Goal: Transaction & Acquisition: Purchase product/service

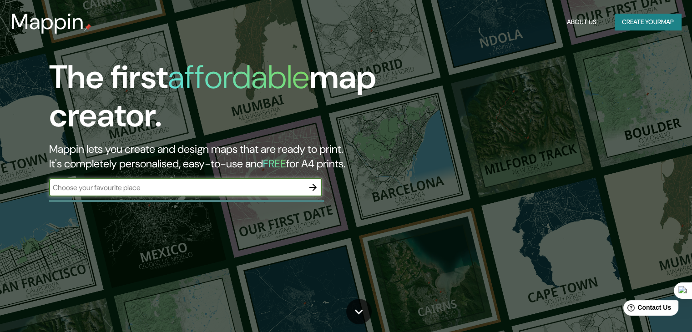
click at [75, 190] on input "text" at bounding box center [176, 188] width 255 height 10
click at [147, 188] on input "text" at bounding box center [176, 188] width 255 height 10
type input "x"
click at [658, 19] on button "Create your map" at bounding box center [648, 22] width 66 height 17
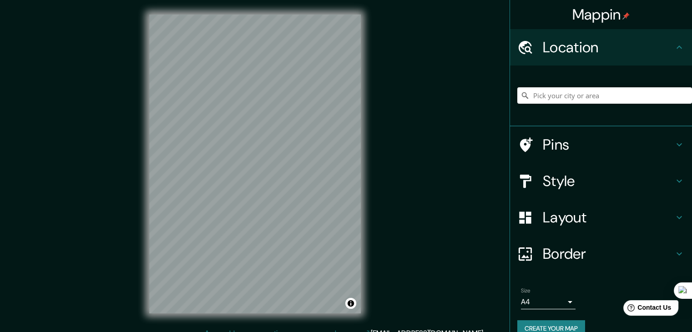
click at [368, 167] on div "© Mapbox © OpenStreetMap Improve this map" at bounding box center [255, 164] width 241 height 328
click at [553, 181] on h4 "Style" at bounding box center [608, 181] width 131 height 18
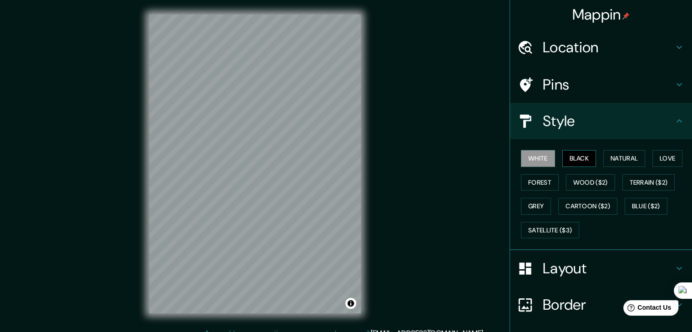
click at [572, 155] on button "Black" at bounding box center [580, 158] width 34 height 17
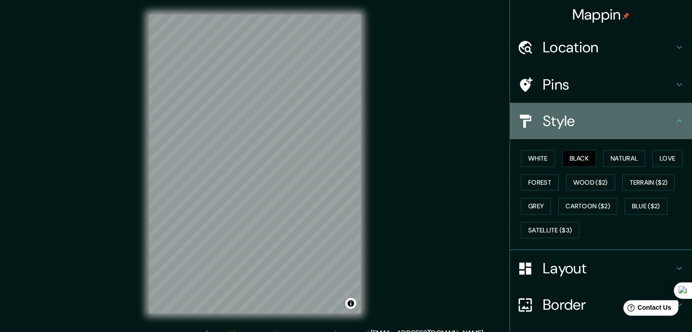
click at [648, 127] on h4 "Style" at bounding box center [608, 121] width 131 height 18
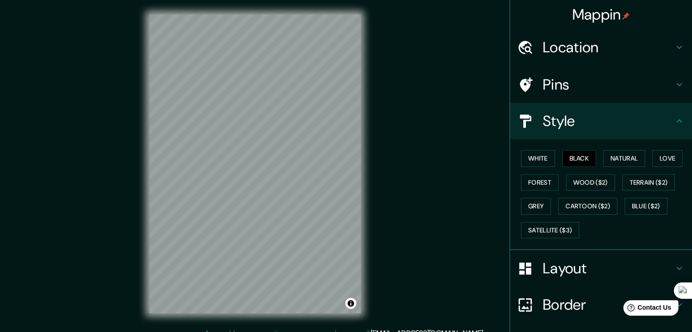
click at [574, 271] on h4 "Layout" at bounding box center [608, 268] width 131 height 18
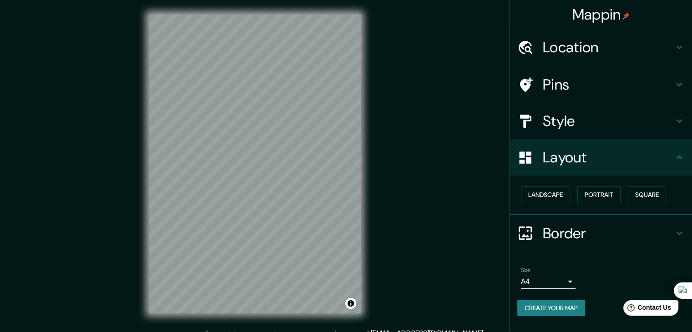
click at [581, 154] on h4 "Layout" at bounding box center [608, 157] width 131 height 18
click at [561, 281] on body "Mappin Location Pins Style Layout Landscape Portrait Square Border Choose a bor…" at bounding box center [346, 166] width 692 height 332
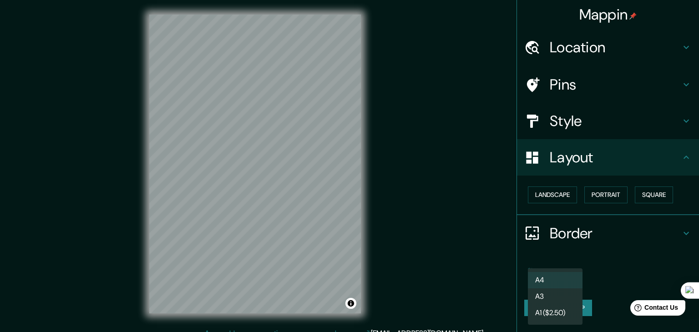
click at [555, 300] on li "A3" at bounding box center [555, 297] width 55 height 16
type input "a4"
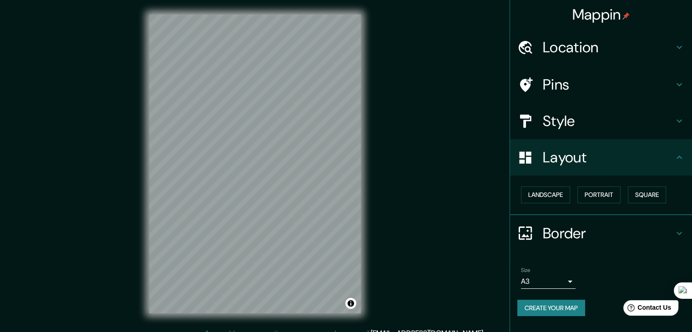
click at [595, 117] on h4 "Style" at bounding box center [608, 121] width 131 height 18
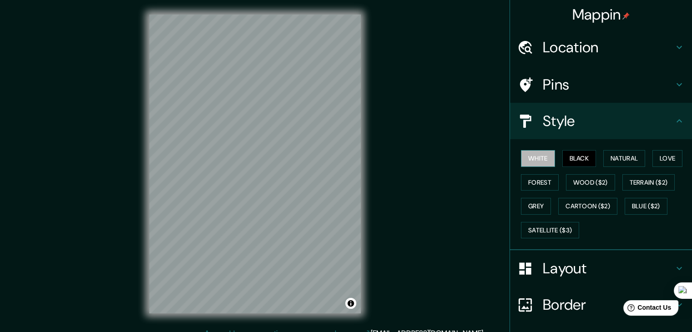
click at [529, 156] on button "White" at bounding box center [538, 158] width 34 height 17
click at [614, 161] on button "Natural" at bounding box center [625, 158] width 42 height 17
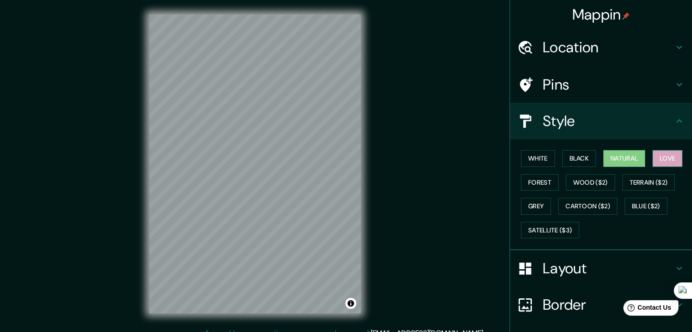
click at [668, 157] on button "Love" at bounding box center [668, 158] width 30 height 17
click at [534, 182] on button "Forest" at bounding box center [540, 182] width 38 height 17
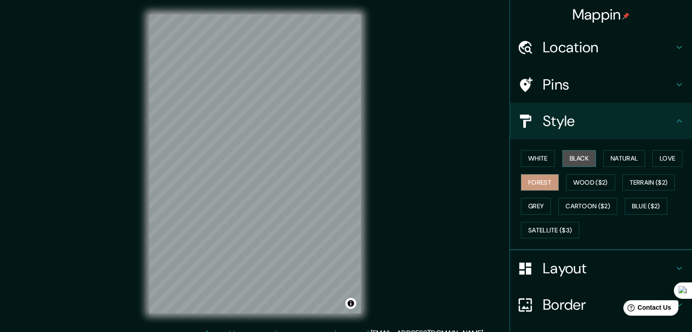
click at [576, 159] on button "Black" at bounding box center [580, 158] width 34 height 17
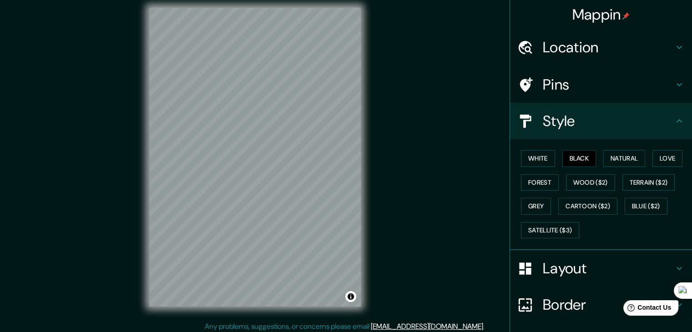
scroll to position [5, 0]
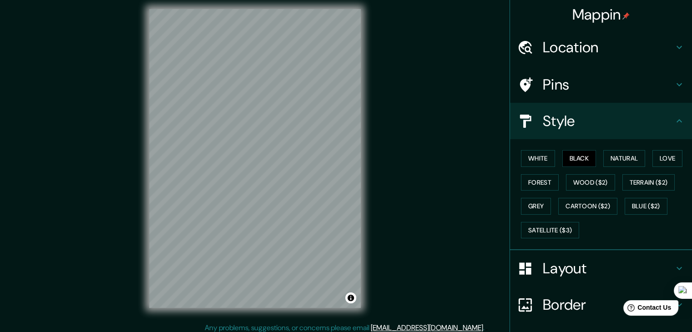
click at [393, 216] on div "Mappin Location Pins Style White Black Natural Love Forest Wood ($2) Terrain ($…" at bounding box center [346, 166] width 692 height 343
click at [571, 161] on button "Black" at bounding box center [580, 158] width 34 height 17
click at [538, 158] on button "White" at bounding box center [538, 158] width 34 height 17
click at [569, 156] on button "Black" at bounding box center [580, 158] width 34 height 17
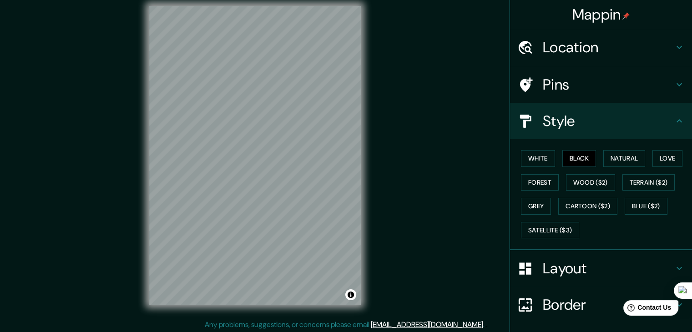
scroll to position [10, 0]
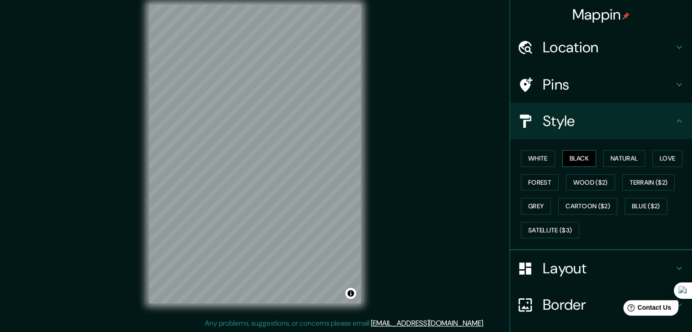
click at [579, 161] on button "Black" at bounding box center [580, 158] width 34 height 17
click at [541, 158] on button "White" at bounding box center [538, 158] width 34 height 17
click at [563, 153] on button "Black" at bounding box center [580, 158] width 34 height 17
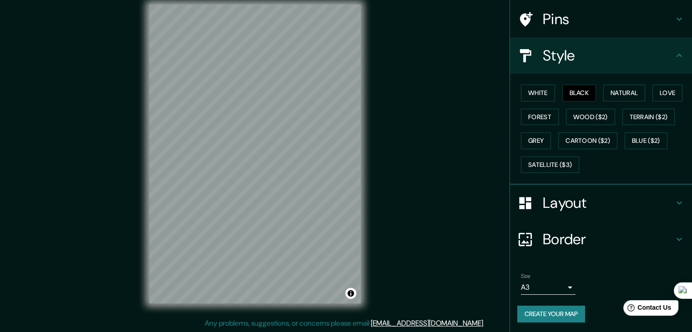
scroll to position [10, 0]
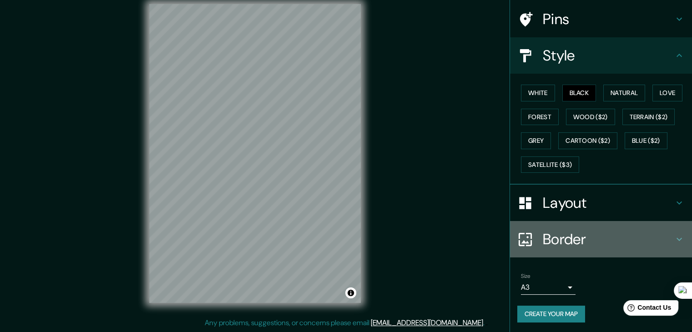
click at [550, 240] on h4 "Border" at bounding box center [608, 239] width 131 height 18
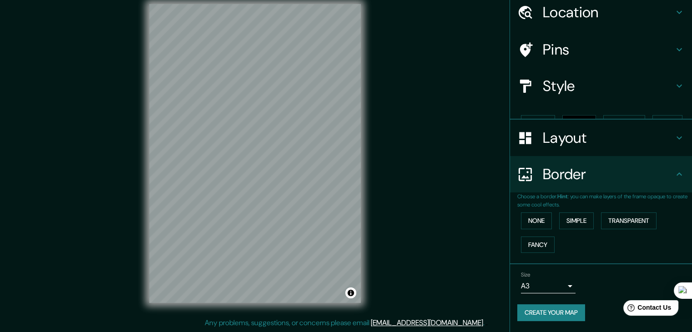
scroll to position [19, 0]
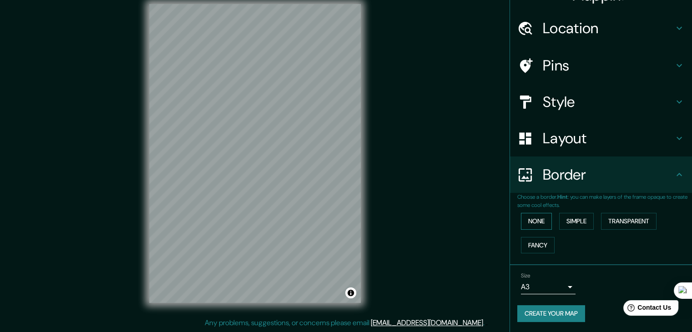
click at [537, 225] on button "None" at bounding box center [536, 221] width 31 height 17
click at [575, 221] on button "Simple" at bounding box center [576, 221] width 35 height 17
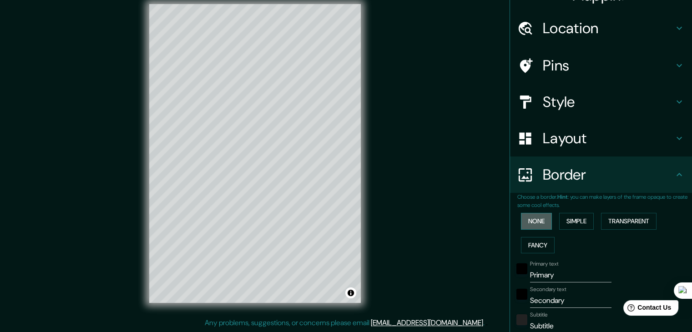
click at [537, 224] on button "None" at bounding box center [536, 221] width 31 height 17
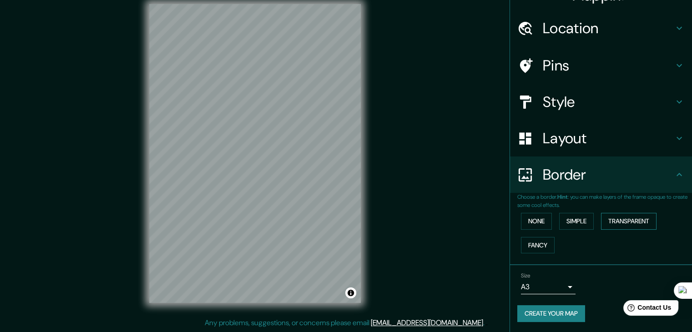
click at [608, 218] on button "Transparent" at bounding box center [629, 221] width 56 height 17
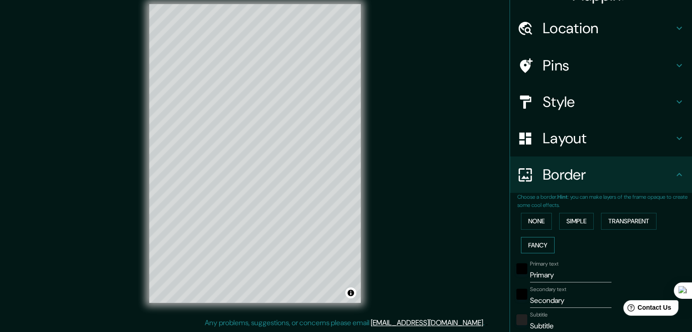
click at [532, 244] on button "Fancy" at bounding box center [538, 245] width 34 height 17
click at [530, 227] on button "None" at bounding box center [536, 221] width 31 height 17
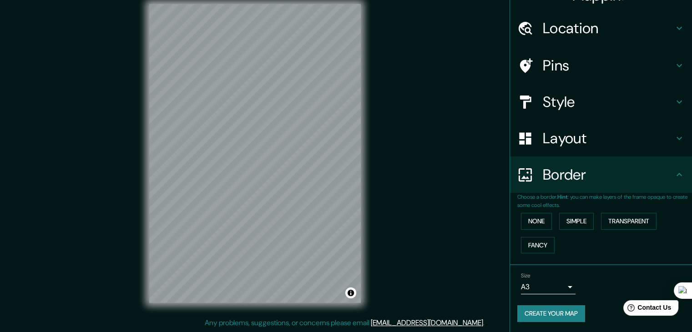
click at [527, 317] on button "Create your map" at bounding box center [552, 313] width 68 height 17
click at [528, 313] on button "Create your map" at bounding box center [552, 313] width 68 height 17
